Goal: Task Accomplishment & Management: Manage account settings

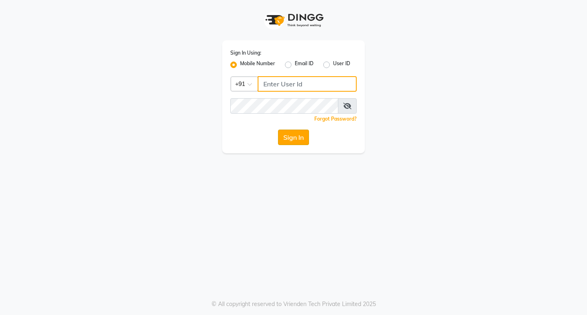
type input "9920557400"
click at [297, 133] on button "Sign In" at bounding box center [293, 137] width 31 height 15
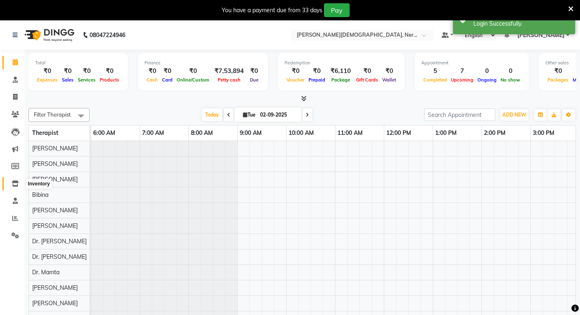
click at [16, 185] on icon at bounding box center [15, 183] width 7 height 6
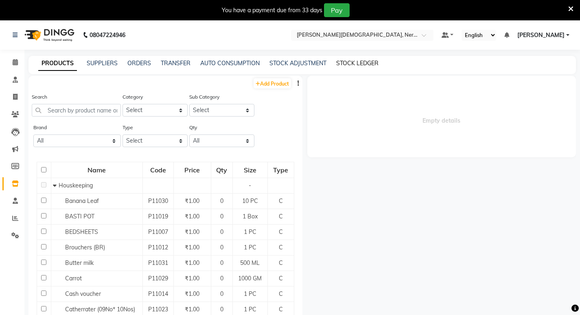
click at [361, 62] on link "STOCK LEDGER" at bounding box center [357, 62] width 42 height 7
select select "all"
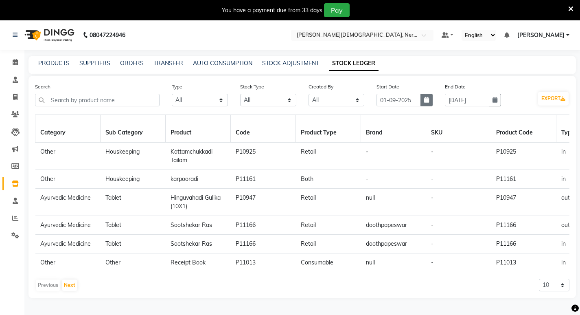
click at [427, 98] on icon "button" at bounding box center [426, 100] width 5 height 6
select select "9"
select select "2025"
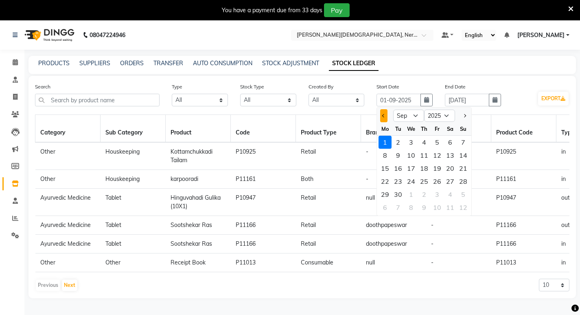
click at [384, 117] on span "Previous month" at bounding box center [383, 115] width 3 height 3
select select "8"
click at [439, 140] on div "1" at bounding box center [437, 142] width 13 height 13
type input "01-08-2025"
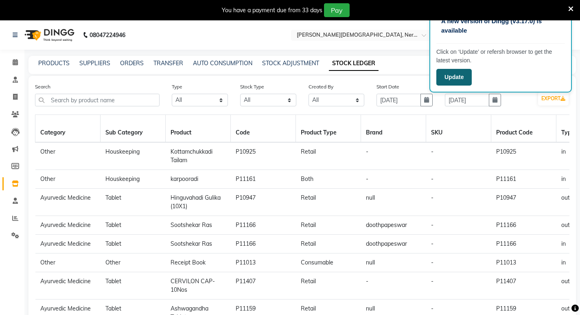
click at [457, 79] on button "Update" at bounding box center [454, 77] width 35 height 17
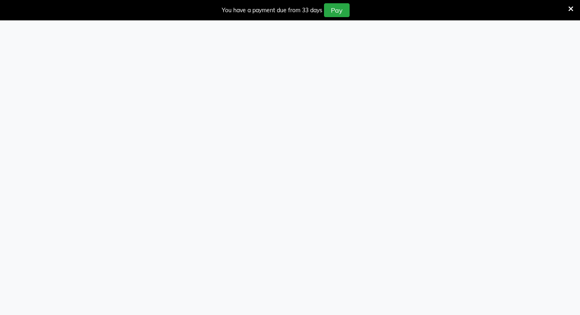
select select "all"
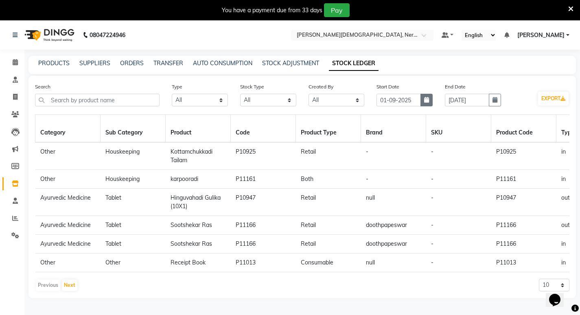
click at [426, 96] on button "button" at bounding box center [427, 100] width 12 height 13
select select "9"
select select "2025"
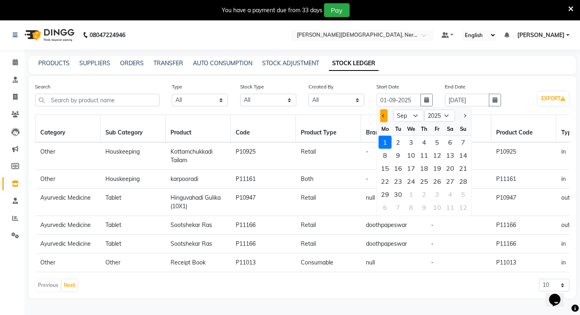
click at [386, 115] on button "Previous month" at bounding box center [383, 115] width 7 height 13
select select "8"
click at [437, 142] on div "1" at bounding box center [437, 142] width 13 height 13
type input "01-08-2025"
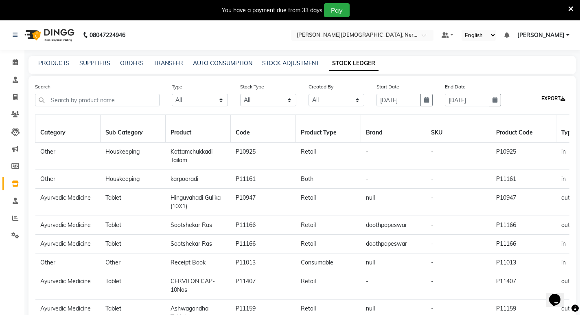
click at [563, 99] on icon at bounding box center [563, 98] width 5 height 5
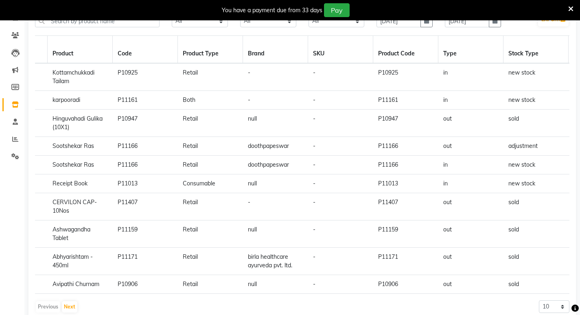
scroll to position [21, 0]
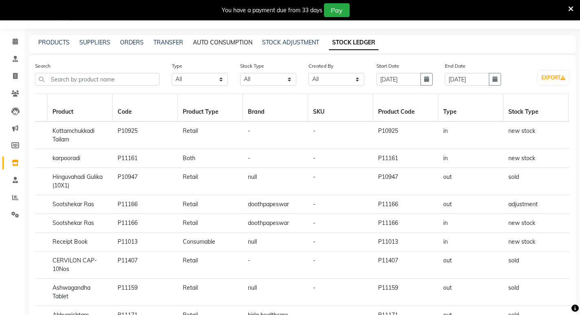
click at [211, 41] on link "AUTO CONSUMPTION" at bounding box center [222, 42] width 59 height 7
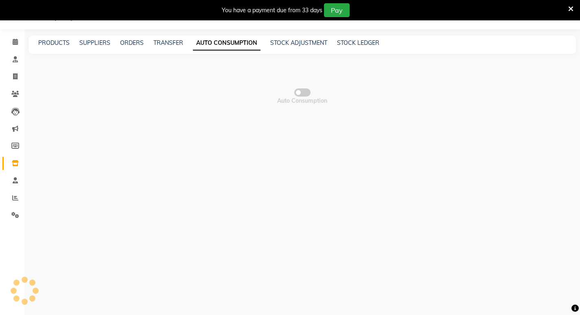
scroll to position [20, 0]
click at [304, 93] on span at bounding box center [302, 92] width 16 height 8
click at [303, 94] on input "checkbox" at bounding box center [303, 94] width 0 height 0
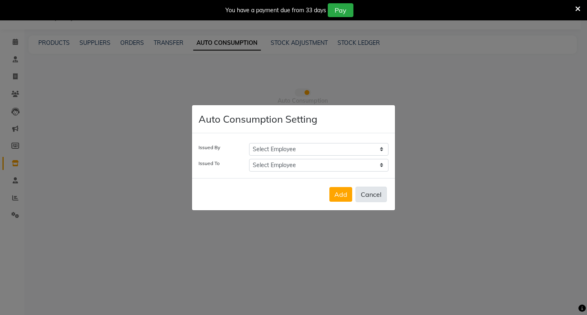
click at [371, 191] on button "Cancel" at bounding box center [370, 194] width 31 height 15
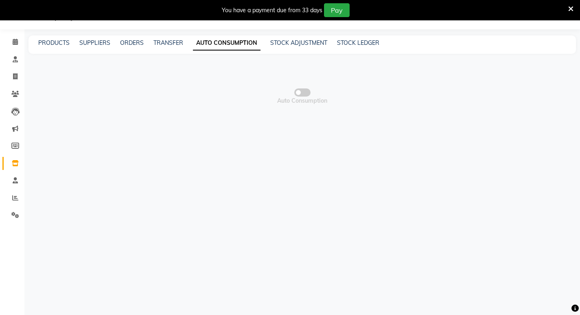
click at [307, 91] on span at bounding box center [302, 92] width 16 height 8
click at [303, 94] on input "checkbox" at bounding box center [303, 94] width 0 height 0
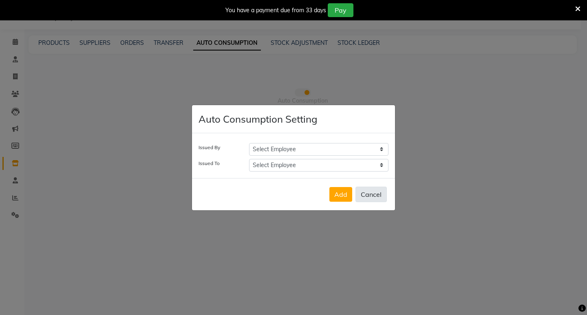
click at [373, 196] on button "Cancel" at bounding box center [370, 194] width 31 height 15
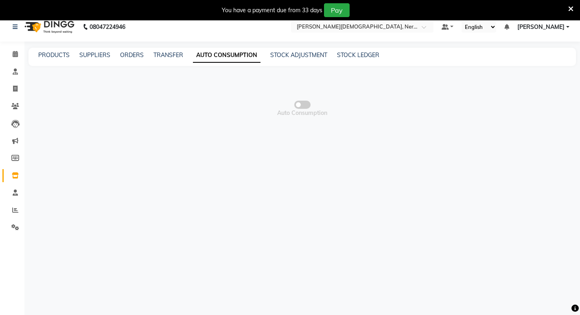
scroll to position [0, 0]
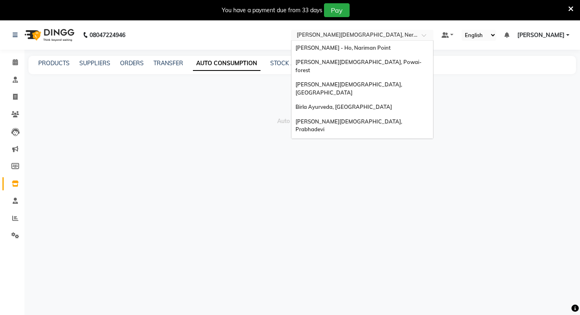
click at [413, 33] on input "text" at bounding box center [354, 36] width 118 height 8
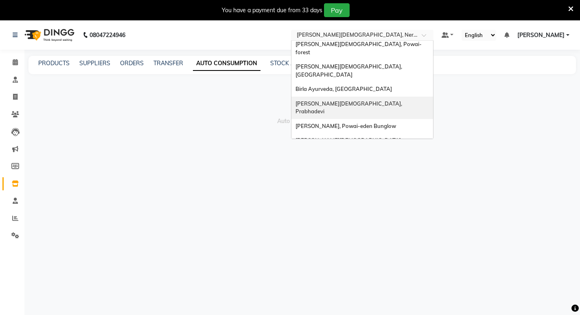
click at [398, 97] on div "[PERSON_NAME][DEMOGRAPHIC_DATA], Prabhadevi" at bounding box center [363, 108] width 142 height 22
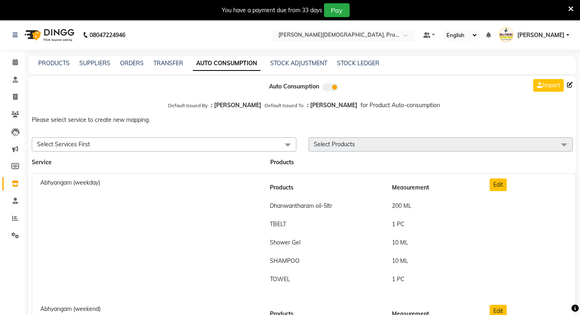
click at [365, 36] on input "text" at bounding box center [336, 36] width 118 height 8
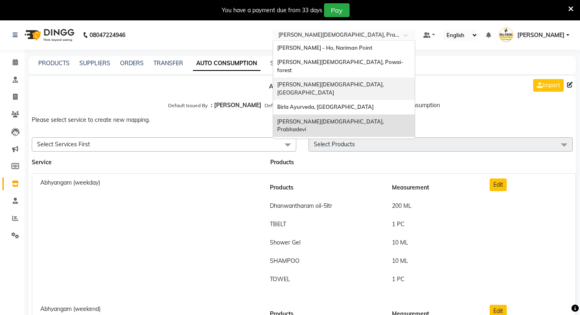
scroll to position [18, 0]
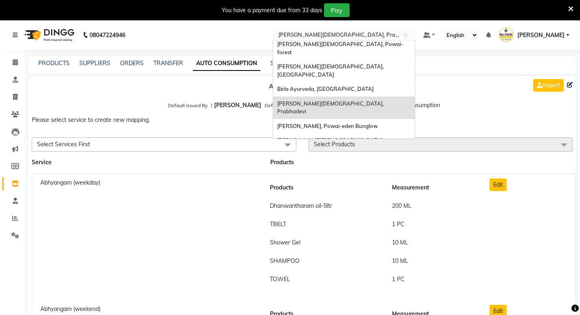
click at [366, 159] on span "[PERSON_NAME][DEMOGRAPHIC_DATA], Nerul West" at bounding box center [338, 166] width 123 height 15
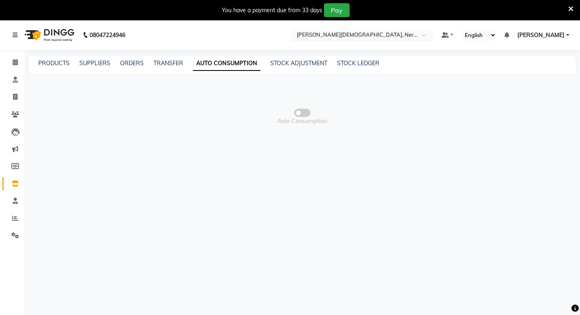
click at [413, 37] on input "text" at bounding box center [354, 36] width 118 height 8
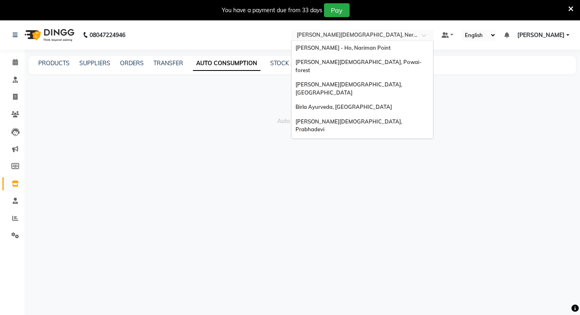
scroll to position [18, 0]
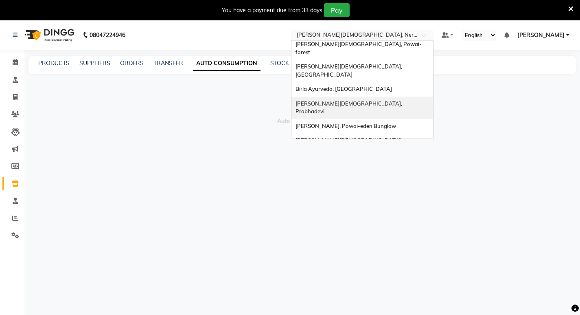
click at [398, 97] on div "Birla Ayurveda, Prabhadevi" at bounding box center [363, 108] width 142 height 22
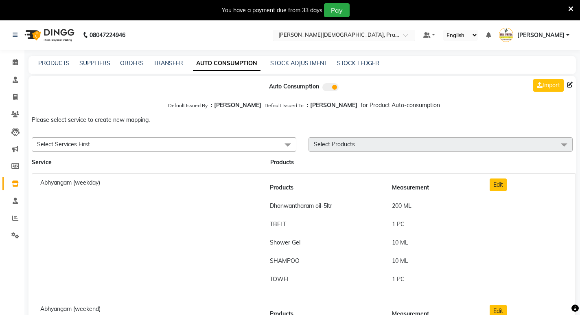
click at [350, 37] on input "text" at bounding box center [336, 36] width 118 height 8
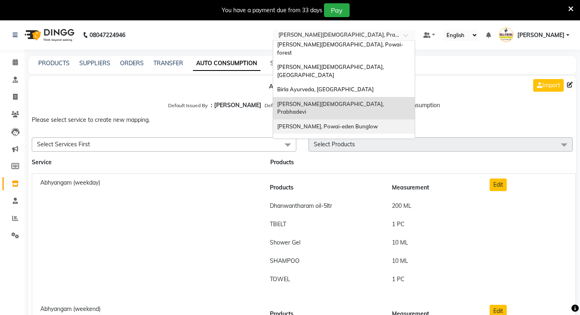
scroll to position [18, 0]
click at [358, 156] on div "[PERSON_NAME][DEMOGRAPHIC_DATA], Nerul West" at bounding box center [344, 167] width 142 height 22
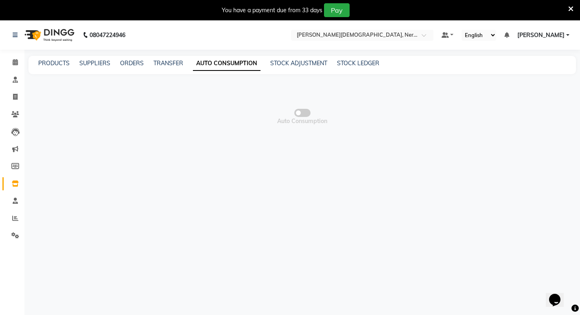
click at [306, 112] on span at bounding box center [302, 113] width 16 height 8
click at [303, 114] on input "checkbox" at bounding box center [303, 114] width 0 height 0
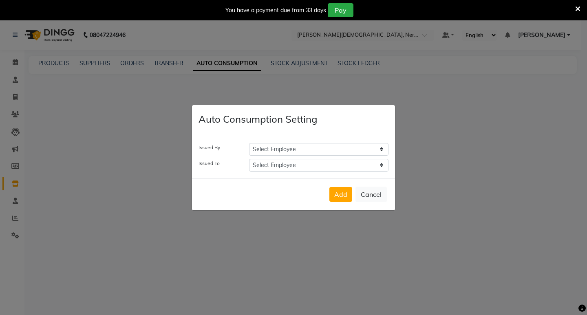
click at [295, 152] on select "Select Employee [PERSON_NAME] [PERSON_NAME] [PERSON_NAME] Bibina [PERSON_NAME] …" at bounding box center [318, 149] width 139 height 13
click at [281, 168] on select "Select Employee [PERSON_NAME] [PERSON_NAME] [PERSON_NAME] Bibina [PERSON_NAME] …" at bounding box center [318, 165] width 139 height 13
click at [281, 164] on select "Select Employee [PERSON_NAME] [PERSON_NAME] [PERSON_NAME] Bibina [PERSON_NAME] …" at bounding box center [318, 165] width 139 height 13
click at [338, 193] on button "Add" at bounding box center [340, 194] width 23 height 15
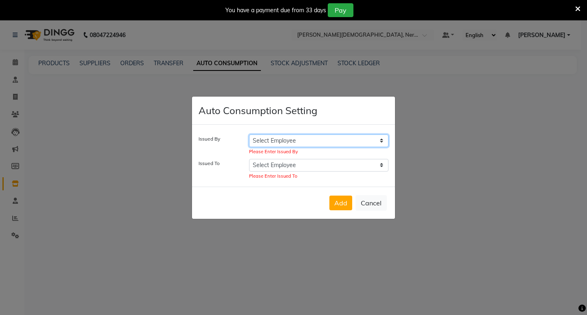
click at [320, 142] on select "Select Employee [PERSON_NAME] [PERSON_NAME] [PERSON_NAME] Bibina [PERSON_NAME] …" at bounding box center [318, 140] width 139 height 13
click at [417, 87] on ngb-modal-window "Auto Consumption Setting Issued By Select Employee Anita Khatke Anjana Surendra…" at bounding box center [293, 157] width 587 height 315
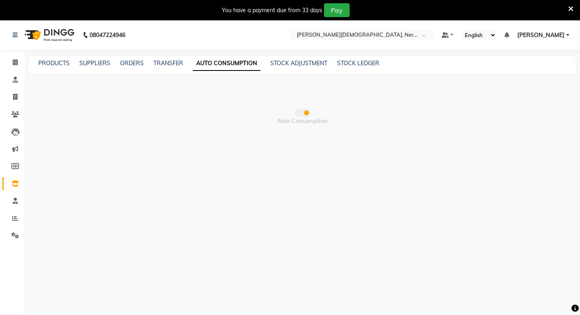
click at [302, 112] on span at bounding box center [302, 113] width 16 height 8
click at [303, 114] on input "checkbox" at bounding box center [303, 114] width 0 height 0
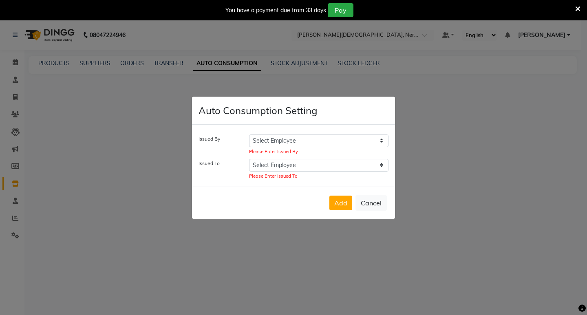
click at [303, 140] on select "Select Employee Anita Khatke Anjana Surendra Kalyani Avtar Jaiswal Bibina Chand…" at bounding box center [318, 140] width 139 height 13
click at [411, 42] on ngb-modal-window "Auto Consumption Setting Issued By Select Employee Anita Khatke Anjana Surendra…" at bounding box center [293, 157] width 587 height 315
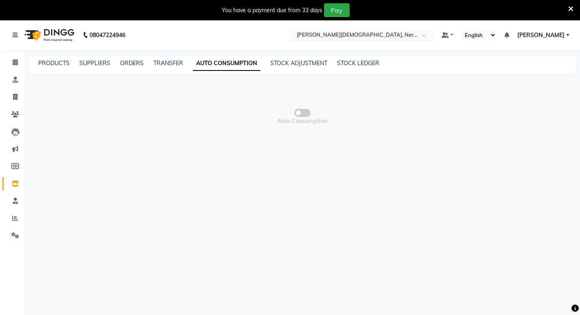
click at [366, 33] on input "text" at bounding box center [354, 36] width 118 height 8
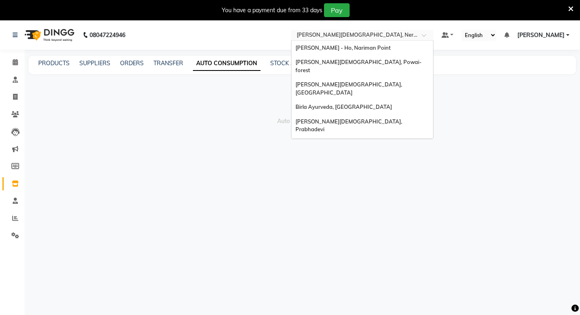
scroll to position [18, 0]
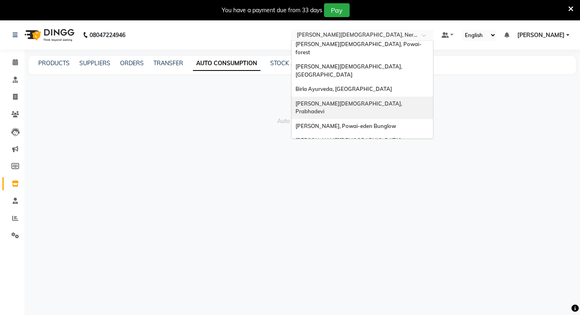
click at [367, 100] on span "[PERSON_NAME][DEMOGRAPHIC_DATA], Prabhadevi" at bounding box center [350, 107] width 108 height 15
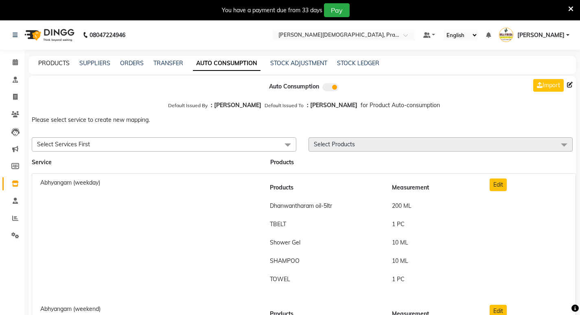
click at [64, 60] on link "PRODUCTS" at bounding box center [53, 62] width 31 height 7
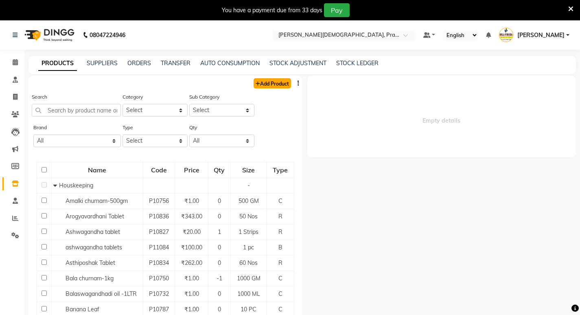
click at [281, 80] on link "Add Product" at bounding box center [272, 83] width 37 height 10
select select "true"
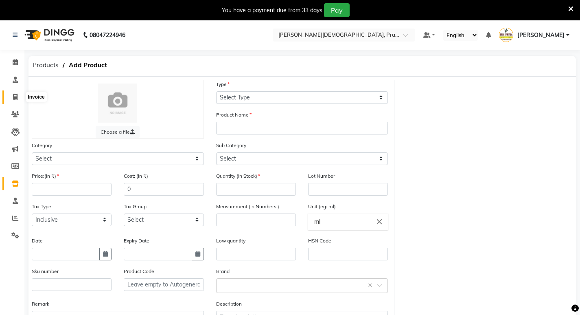
click at [15, 93] on span at bounding box center [15, 96] width 14 height 9
select select "6818"
select select "service"
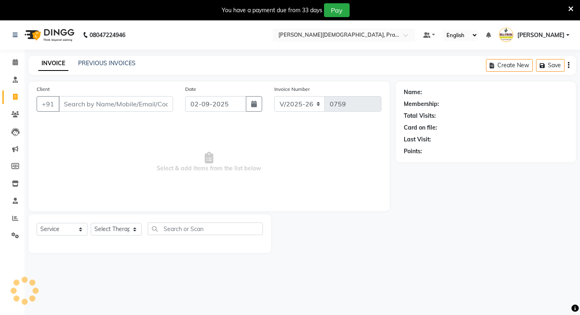
scroll to position [20, 0]
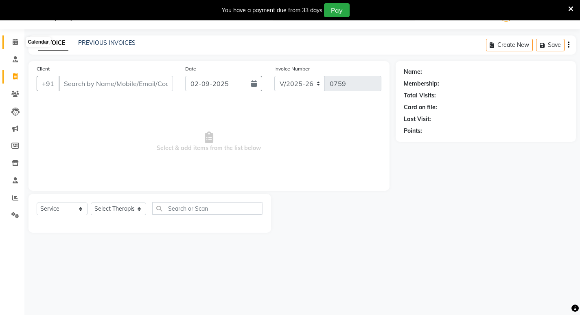
click at [20, 44] on span at bounding box center [15, 41] width 14 height 9
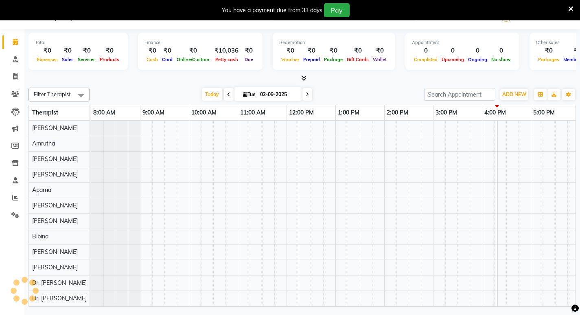
scroll to position [11, 0]
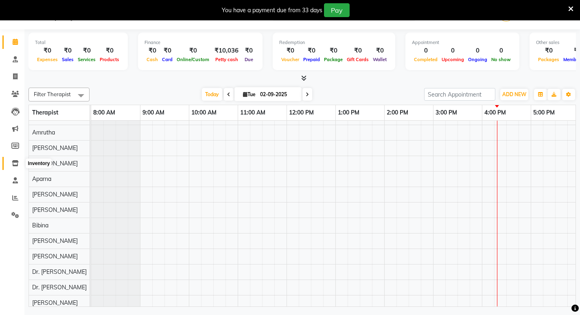
click at [15, 165] on icon at bounding box center [15, 163] width 7 height 6
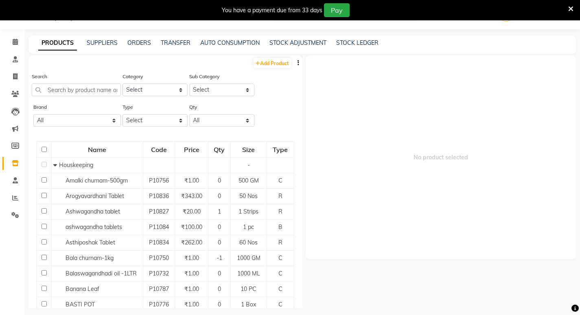
click at [298, 64] on icon "button" at bounding box center [299, 63] width 2 height 6
click at [88, 89] on input "text" at bounding box center [76, 90] width 89 height 13
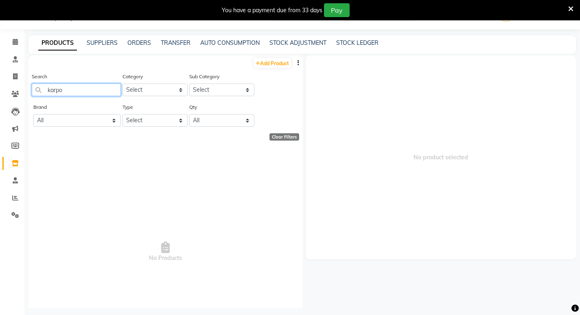
click at [77, 93] on input "karpo" at bounding box center [76, 90] width 89 height 13
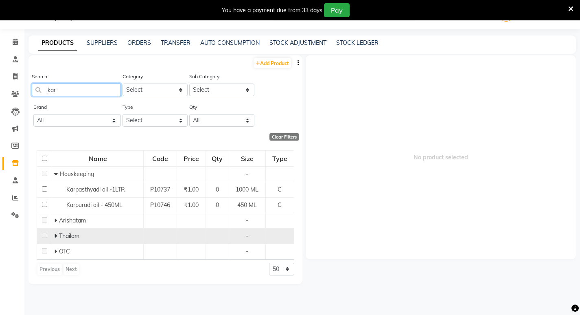
type input "kar"
click at [92, 238] on div "Thailam" at bounding box center [97, 236] width 87 height 9
click at [61, 236] on span "Thailam" at bounding box center [69, 235] width 20 height 7
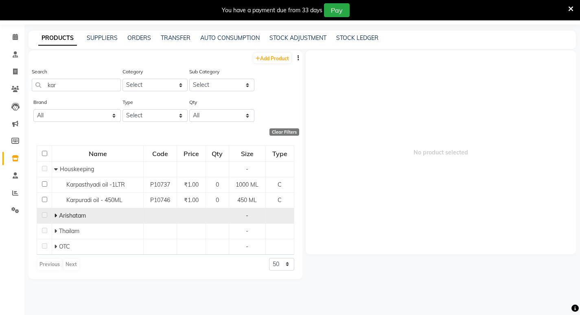
scroll to position [26, 0]
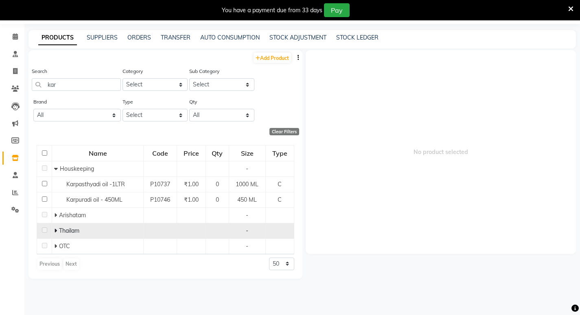
click at [83, 226] on div "Thailam" at bounding box center [97, 230] width 87 height 9
click at [79, 229] on span "Thailam" at bounding box center [69, 230] width 20 height 7
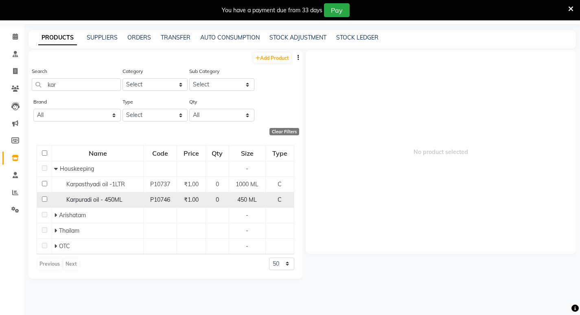
click at [124, 197] on div "Karpuradi oil - 450ML" at bounding box center [97, 200] width 87 height 9
select select
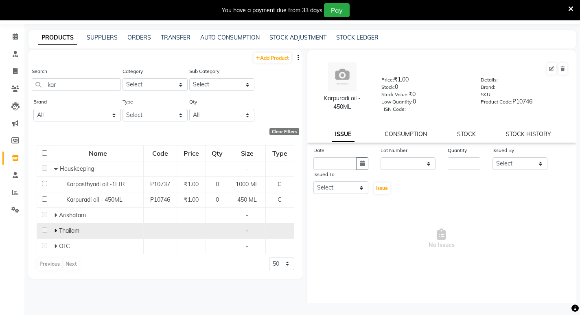
click at [48, 229] on td at bounding box center [44, 230] width 15 height 15
click at [62, 231] on span "Thailam" at bounding box center [69, 230] width 20 height 7
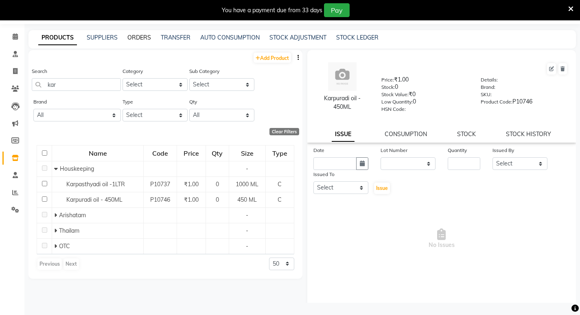
click at [140, 36] on link "ORDERS" at bounding box center [139, 37] width 24 height 7
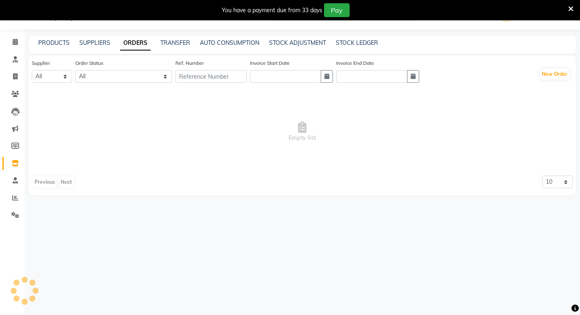
scroll to position [20, 0]
click at [55, 42] on link "PRODUCTS" at bounding box center [53, 42] width 31 height 7
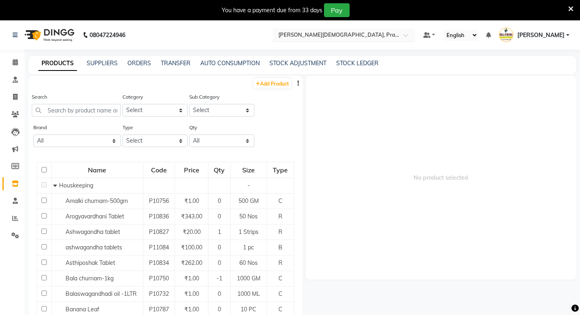
click at [342, 37] on input "text" at bounding box center [336, 35] width 118 height 8
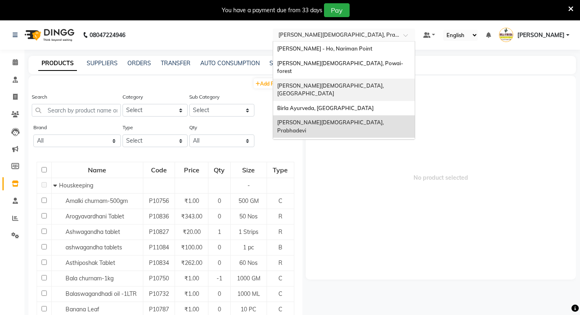
click at [353, 82] on span "Birla Ayurveda, Thane West" at bounding box center [331, 89] width 108 height 15
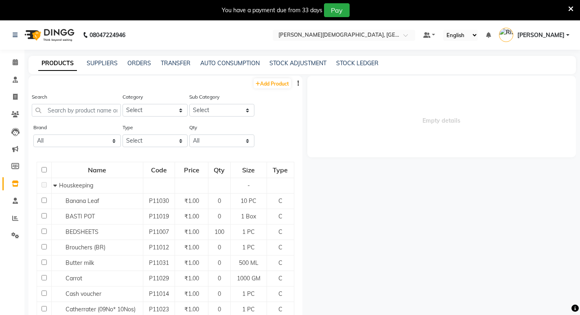
click at [294, 80] on button "button" at bounding box center [298, 83] width 8 height 9
click at [358, 33] on input "text" at bounding box center [336, 36] width 118 height 8
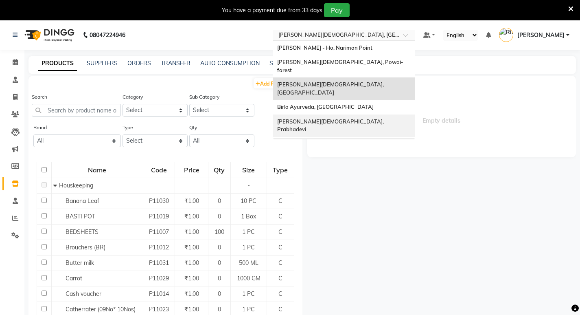
scroll to position [18, 0]
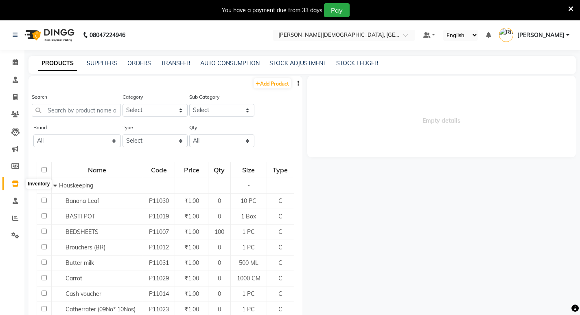
click at [16, 184] on icon at bounding box center [15, 183] width 7 height 6
click at [78, 107] on input "text" at bounding box center [76, 110] width 89 height 13
click at [92, 105] on input "text" at bounding box center [76, 110] width 89 height 13
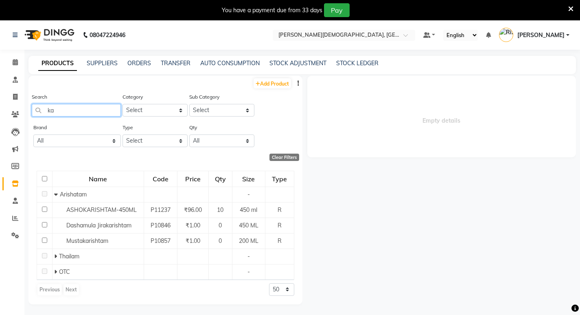
type input "k"
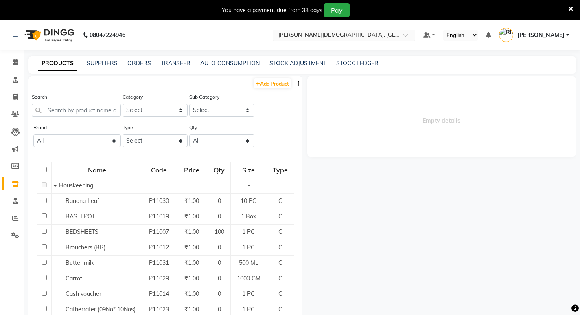
click at [369, 33] on input "text" at bounding box center [336, 36] width 118 height 8
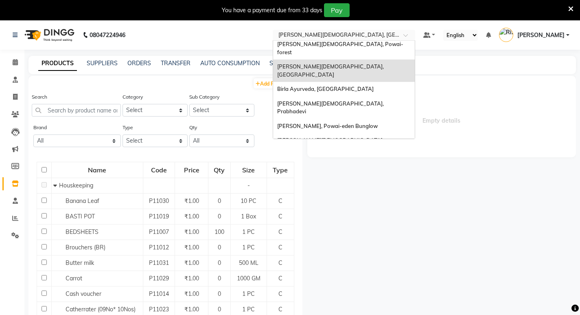
click at [371, 156] on div "[PERSON_NAME][DEMOGRAPHIC_DATA], Nerul West" at bounding box center [344, 167] width 142 height 22
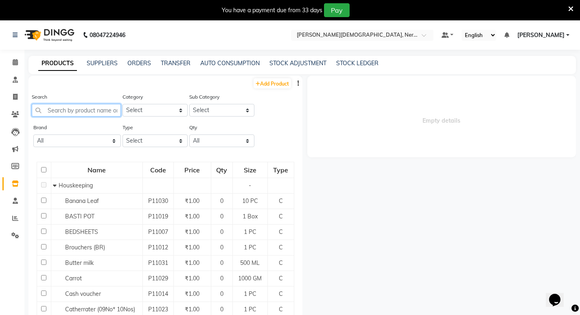
click at [98, 107] on input "text" at bounding box center [76, 110] width 89 height 13
click at [93, 110] on input "text" at bounding box center [76, 110] width 89 height 13
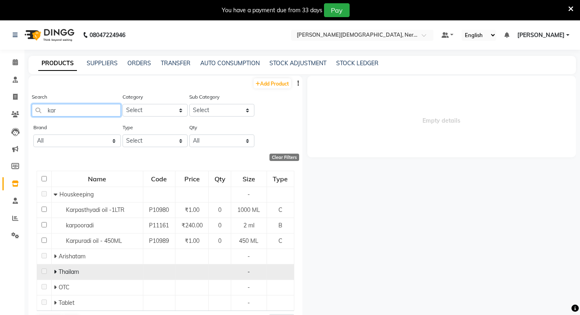
type input "kar"
click at [111, 268] on div "Thailam" at bounding box center [97, 272] width 87 height 9
click at [57, 270] on span at bounding box center [56, 271] width 5 height 7
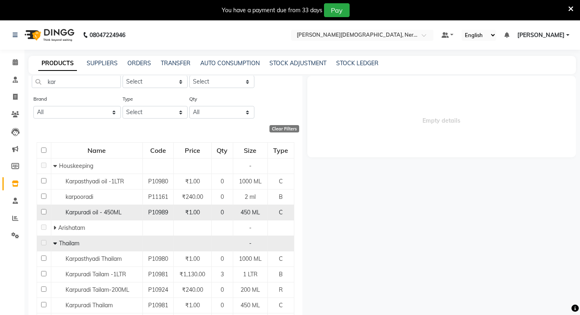
scroll to position [28, 0]
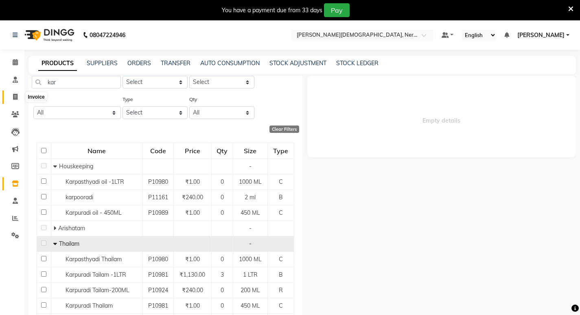
click at [14, 97] on icon at bounding box center [15, 97] width 4 height 6
select select "service"
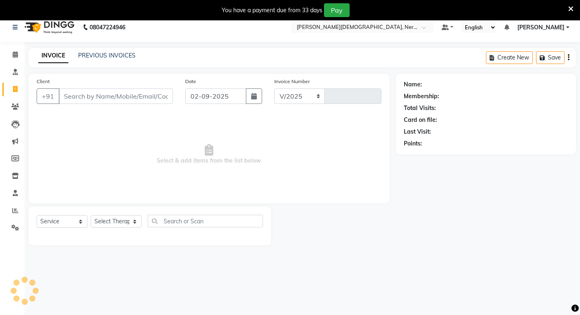
select select "6808"
type input "0706"
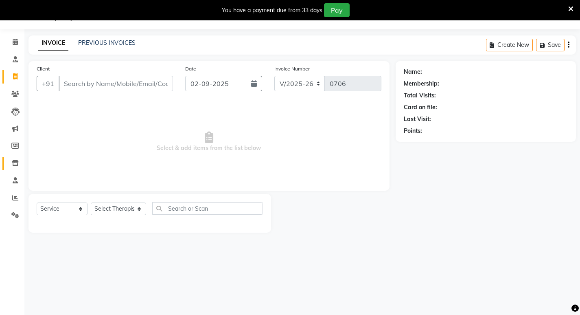
click at [16, 158] on link "Inventory" at bounding box center [12, 163] width 20 height 13
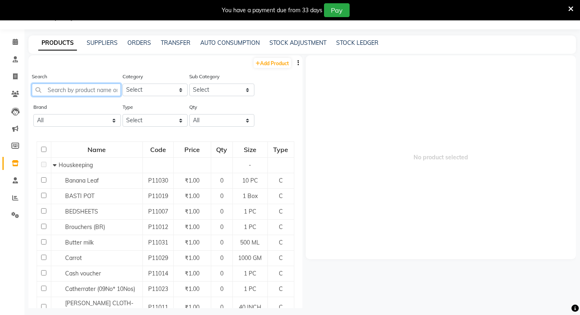
click at [101, 90] on input "text" at bounding box center [76, 90] width 89 height 13
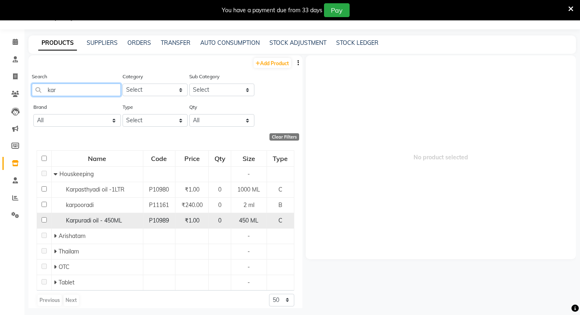
type input "kar"
click at [279, 223] on span "C" at bounding box center [281, 220] width 4 height 7
select select
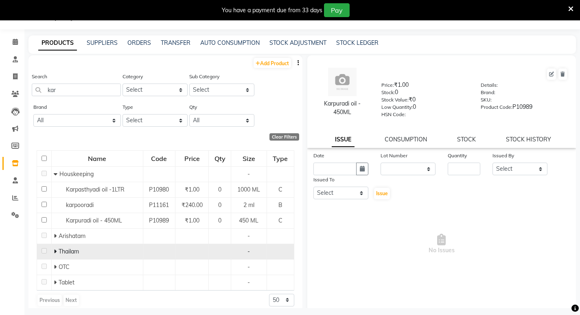
click at [70, 252] on span "Thailam" at bounding box center [69, 251] width 20 height 7
click at [79, 249] on div "Thailam" at bounding box center [97, 251] width 87 height 9
click at [52, 250] on td "Thailam" at bounding box center [97, 251] width 92 height 15
click at [88, 251] on div "Thailam" at bounding box center [97, 251] width 87 height 9
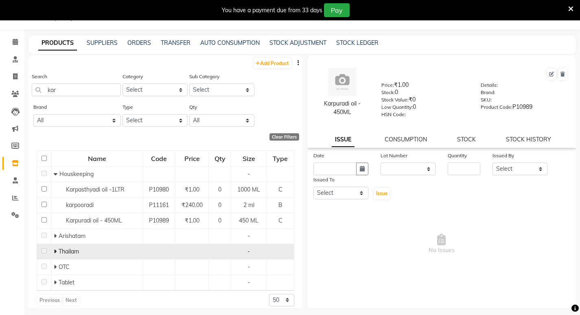
click at [231, 249] on td "-" at bounding box center [248, 251] width 35 height 15
click at [44, 246] on td at bounding box center [44, 251] width 15 height 15
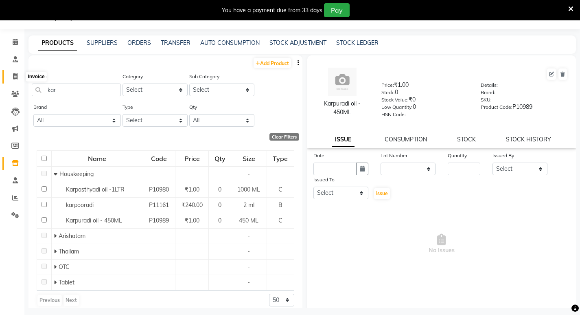
click at [14, 73] on span at bounding box center [15, 76] width 14 height 9
select select "service"
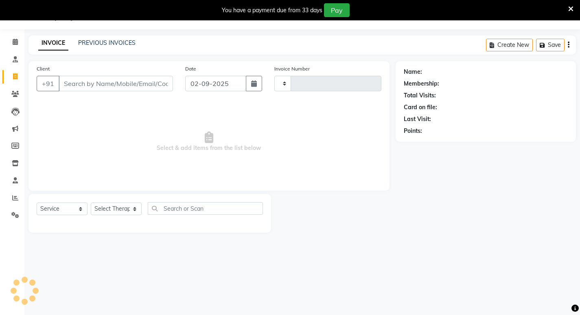
type input "0706"
select select "6808"
click at [99, 39] on link "PREVIOUS INVOICES" at bounding box center [106, 42] width 57 height 7
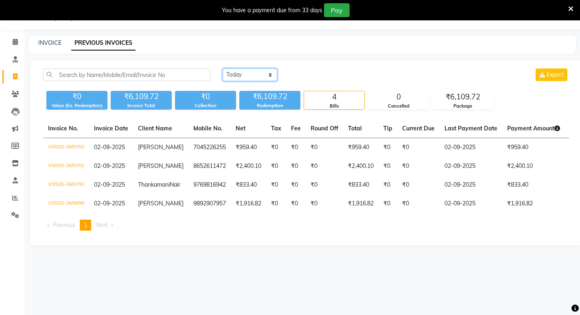
click at [243, 71] on select "[DATE] [DATE] Custom Range" at bounding box center [250, 74] width 55 height 13
click at [223, 68] on select "[DATE] [DATE] Custom Range" at bounding box center [250, 74] width 55 height 13
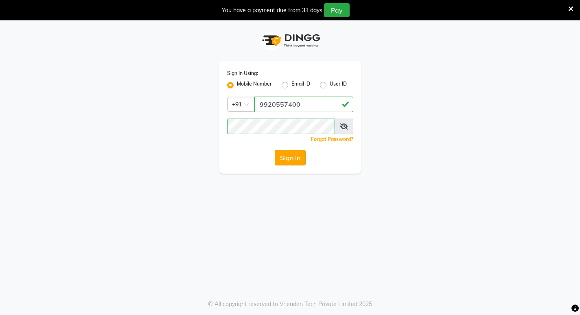
click at [292, 153] on button "Sign In" at bounding box center [290, 157] width 31 height 15
